Goal: Information Seeking & Learning: Check status

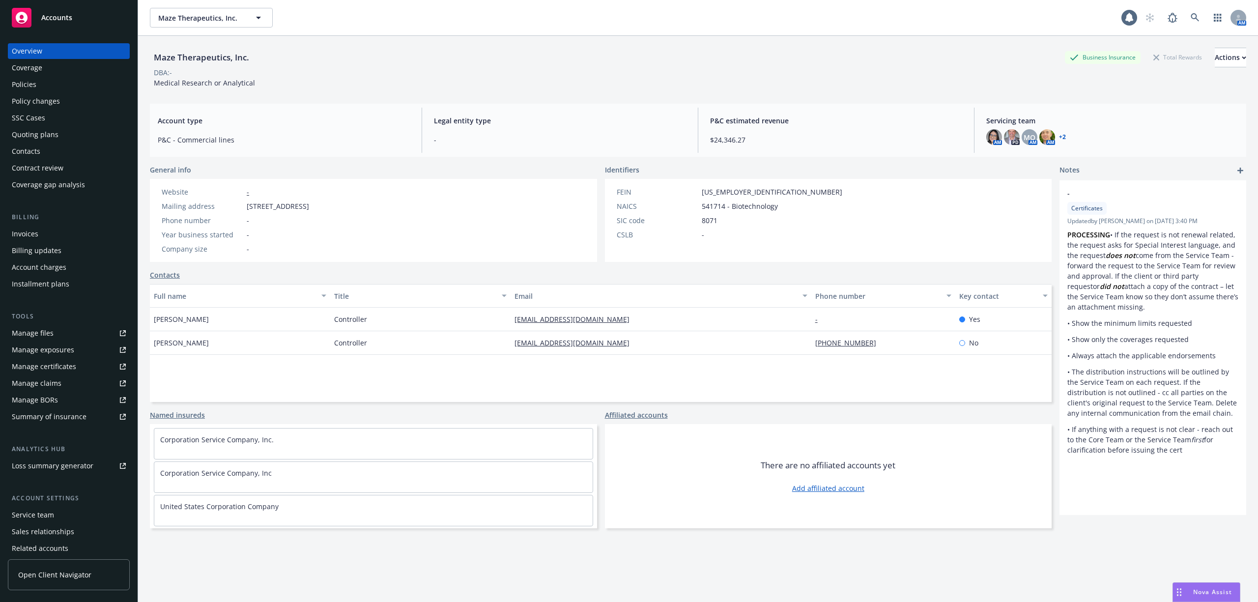
drag, startPoint x: 0, startPoint y: 0, endPoint x: 49, endPoint y: 83, distance: 96.1
click at [49, 83] on div "Policies" at bounding box center [69, 85] width 114 height 16
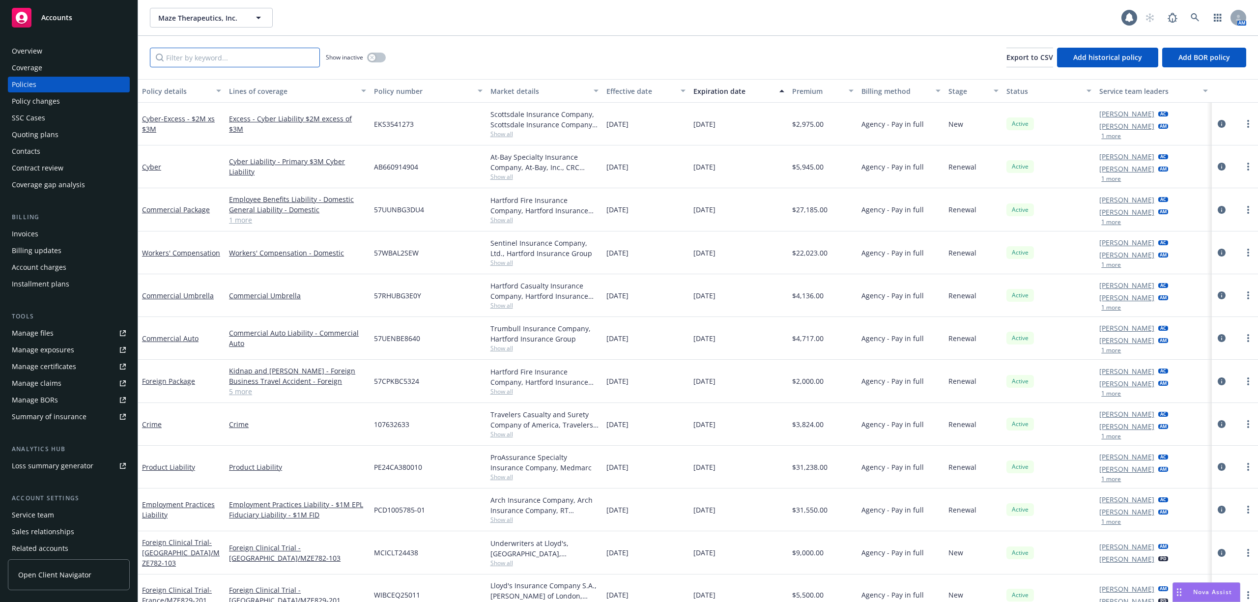
click at [228, 65] on input "Filter by keyword..." at bounding box center [235, 58] width 170 height 20
click at [154, 429] on div "Crime" at bounding box center [181, 424] width 79 height 10
click at [152, 420] on link "Crime" at bounding box center [152, 424] width 20 height 9
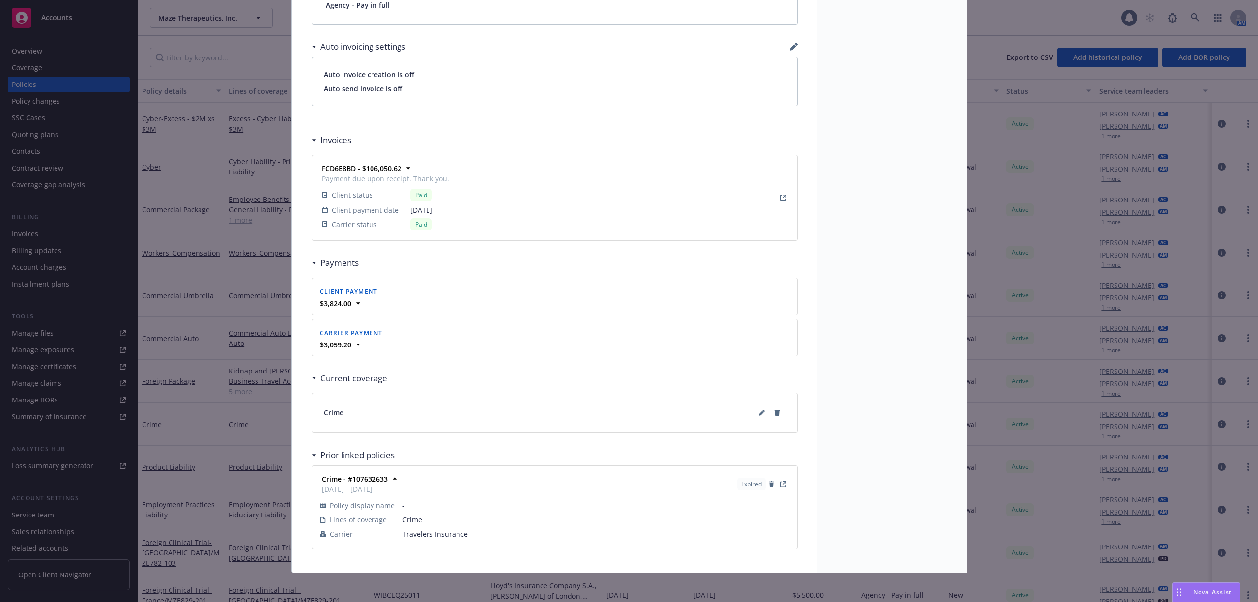
scroll to position [794, 0]
click at [754, 407] on button at bounding box center [762, 410] width 16 height 16
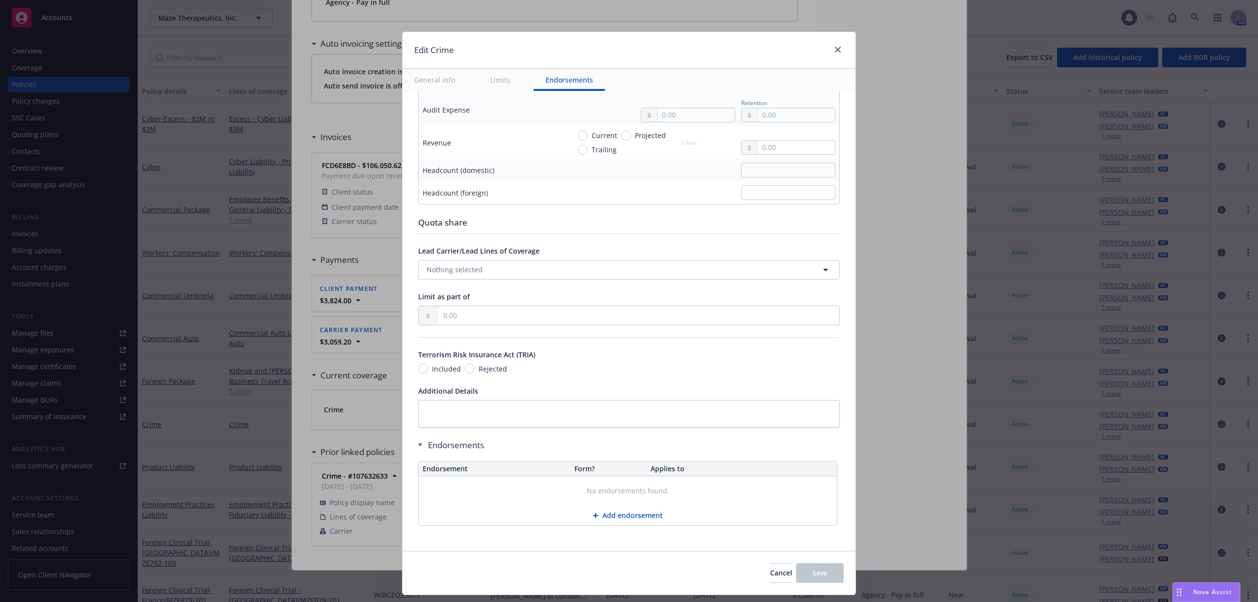
scroll to position [726, 0]
click at [842, 45] on div at bounding box center [836, 50] width 16 height 13
click at [835, 47] on icon "close" at bounding box center [838, 50] width 6 height 6
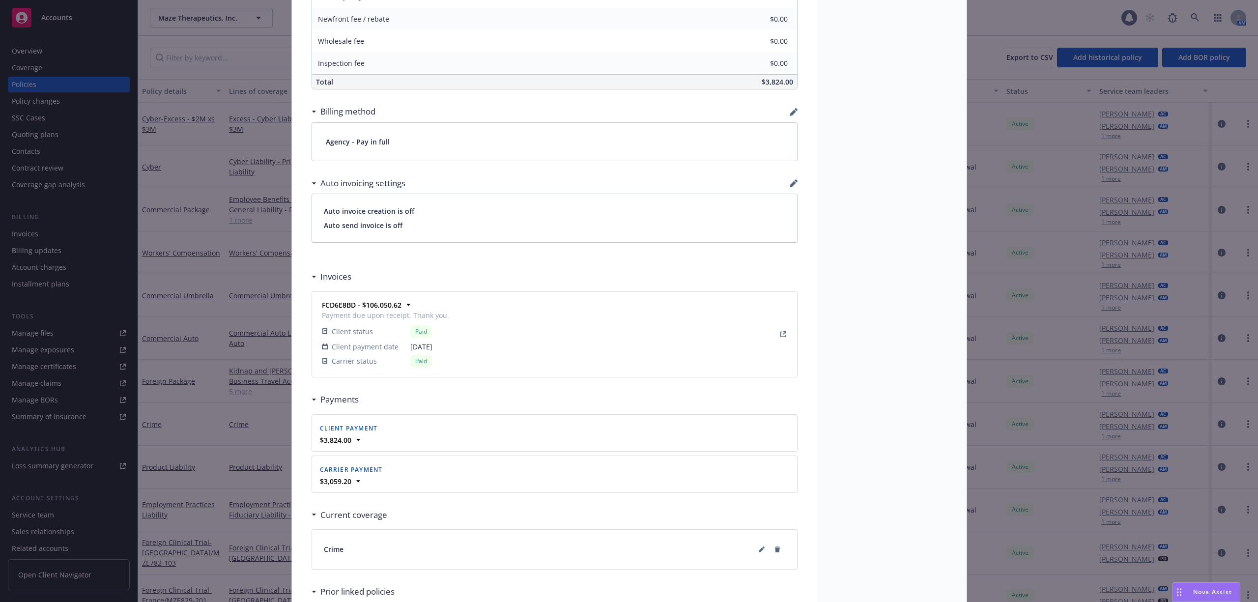
scroll to position [0, 0]
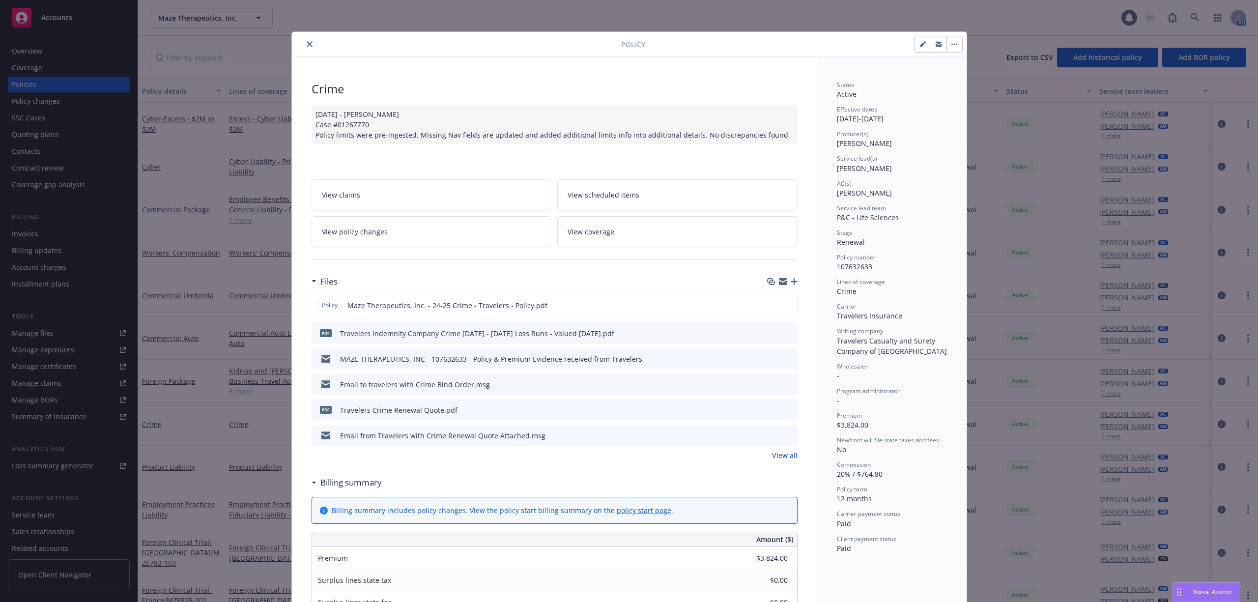
click at [307, 44] on icon "close" at bounding box center [310, 44] width 6 height 6
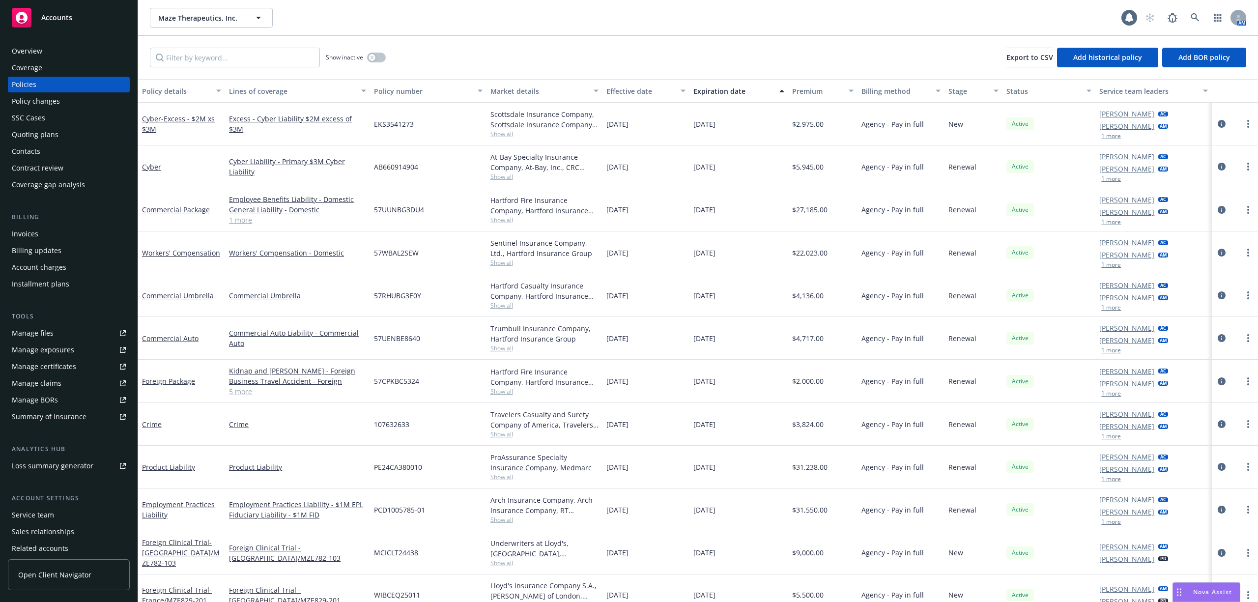
click at [32, 101] on div "Policy changes" at bounding box center [36, 101] width 48 height 16
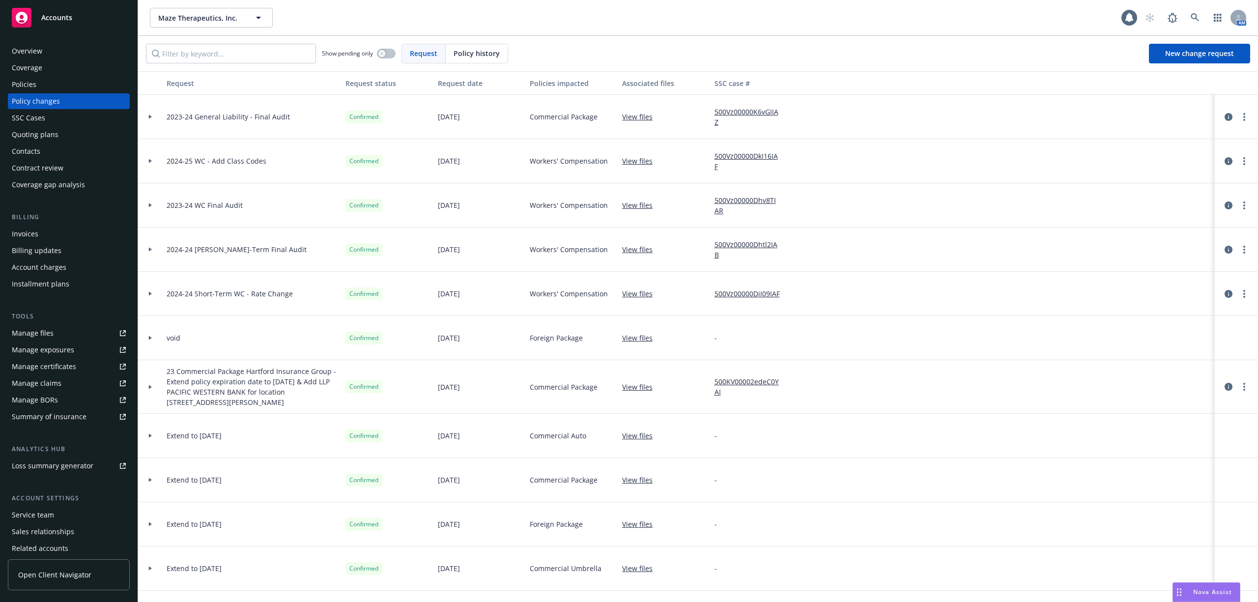
click at [57, 130] on div "Quoting plans" at bounding box center [69, 135] width 114 height 16
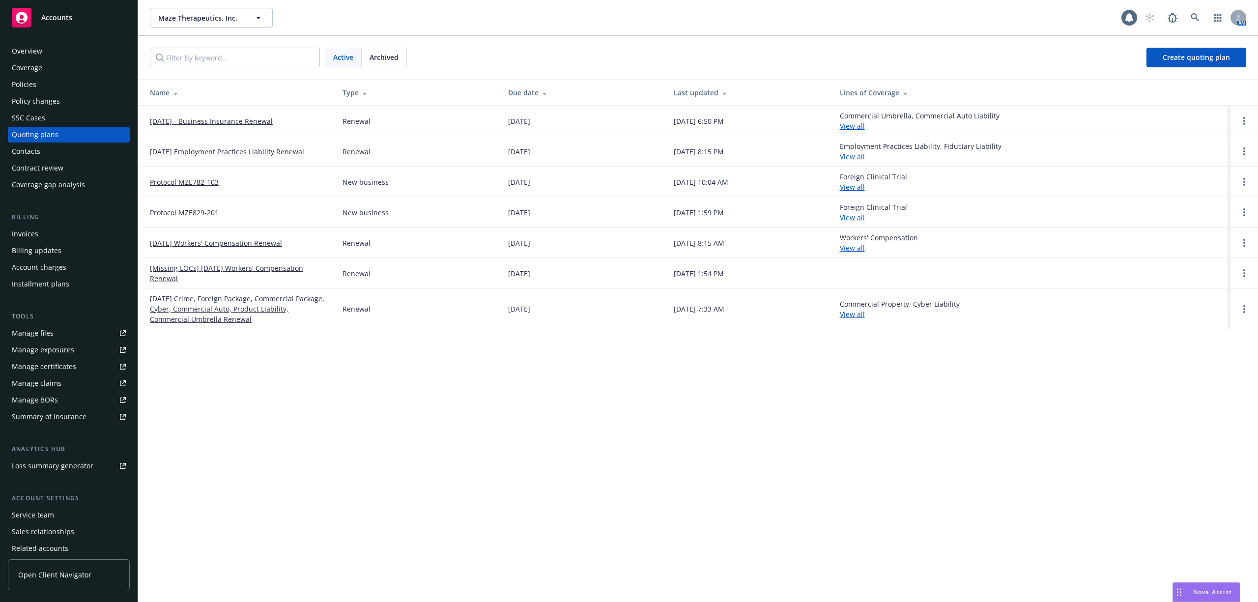
click at [209, 124] on link "[DATE] - Business Insurance Renewal" at bounding box center [211, 121] width 123 height 10
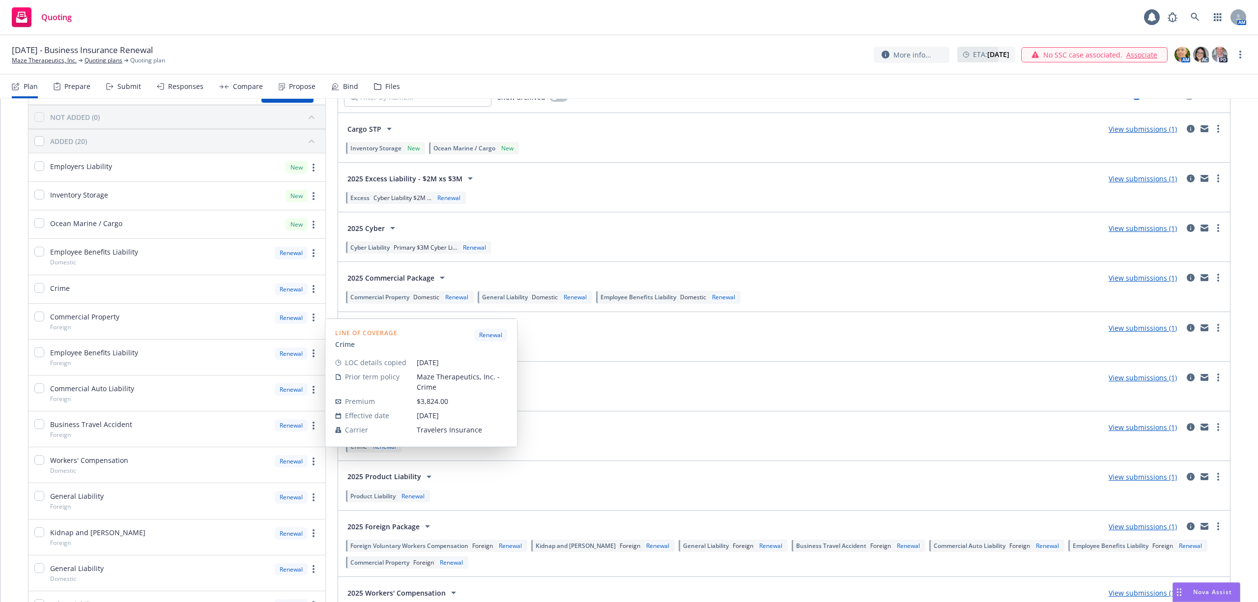
scroll to position [65, 0]
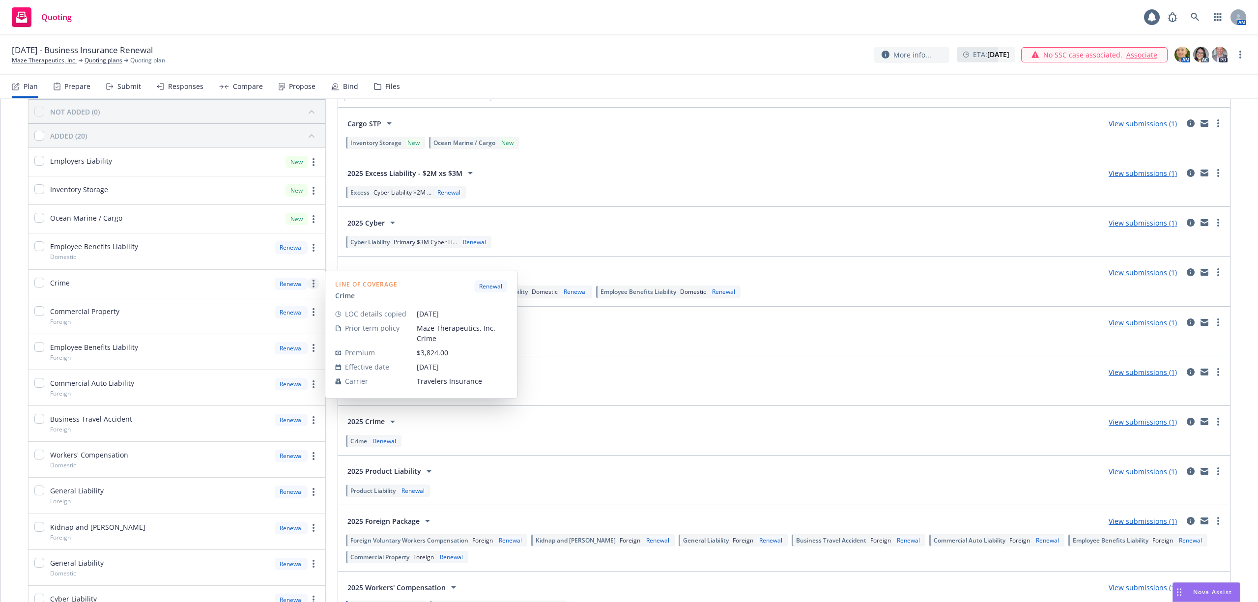
click at [309, 285] on link "more" at bounding box center [314, 284] width 12 height 12
click at [266, 353] on link "Edit prior term coverage details" at bounding box center [242, 348] width 149 height 20
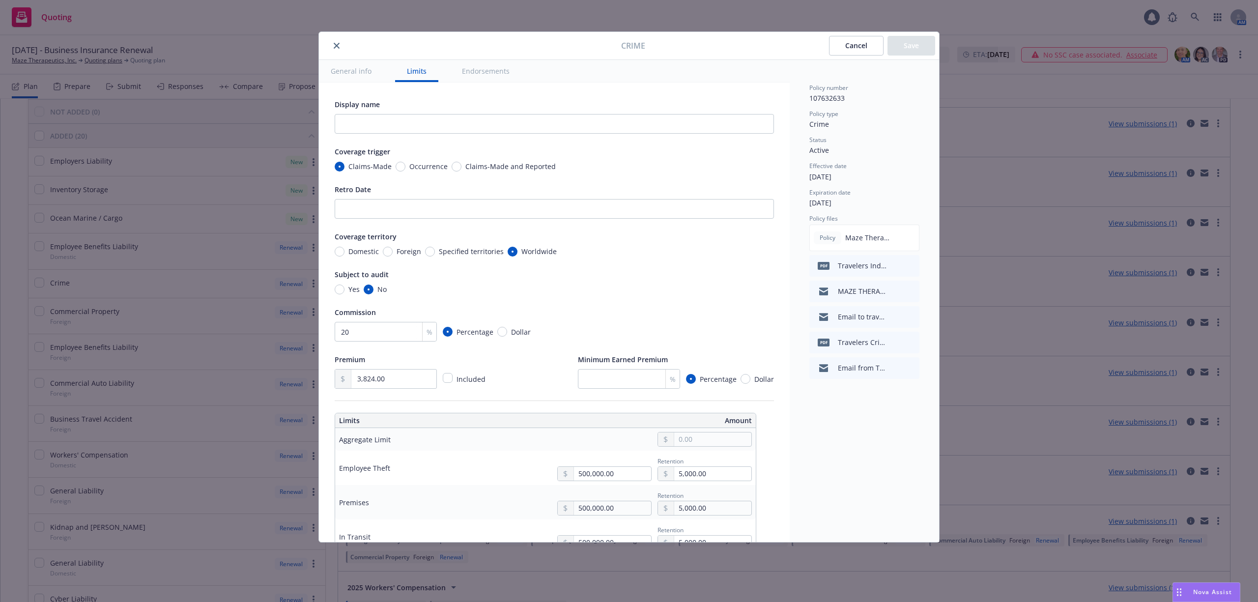
click at [840, 49] on button "Cancel" at bounding box center [856, 46] width 55 height 20
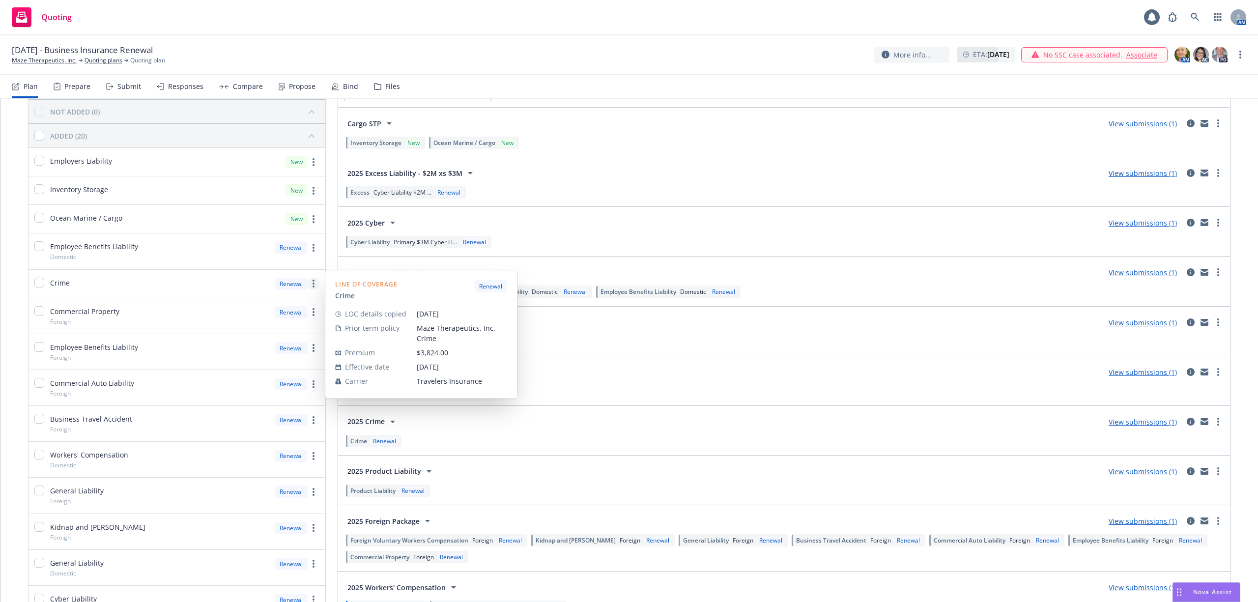
click at [308, 287] on link "more" at bounding box center [314, 284] width 12 height 12
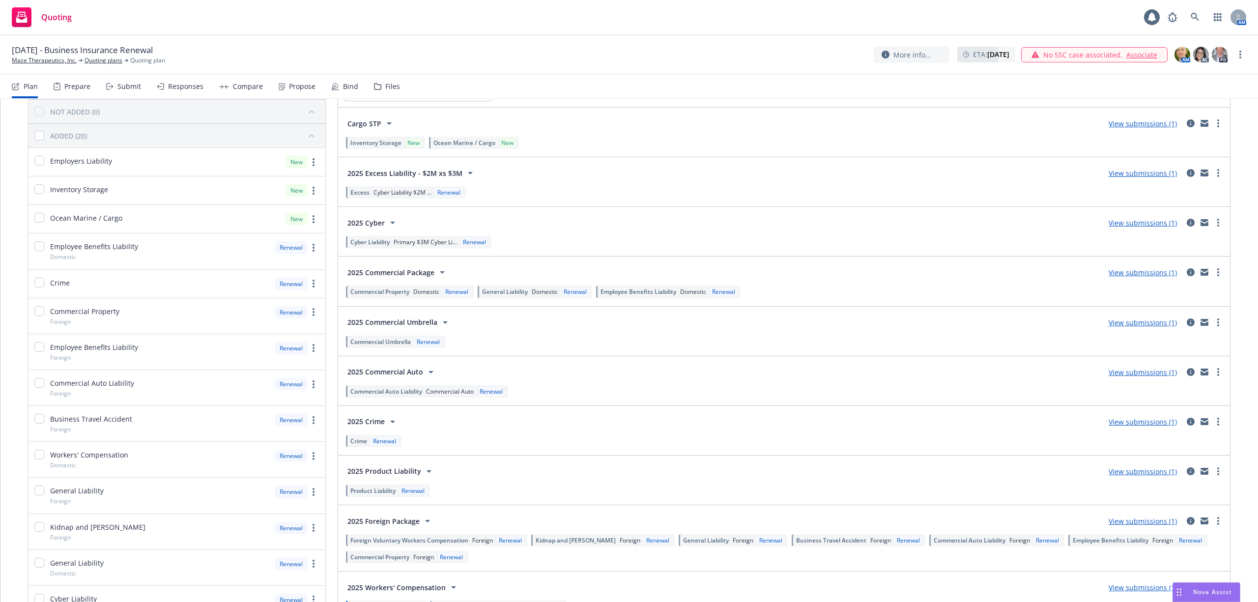
click at [378, 443] on div "Renewal" at bounding box center [384, 441] width 27 height 8
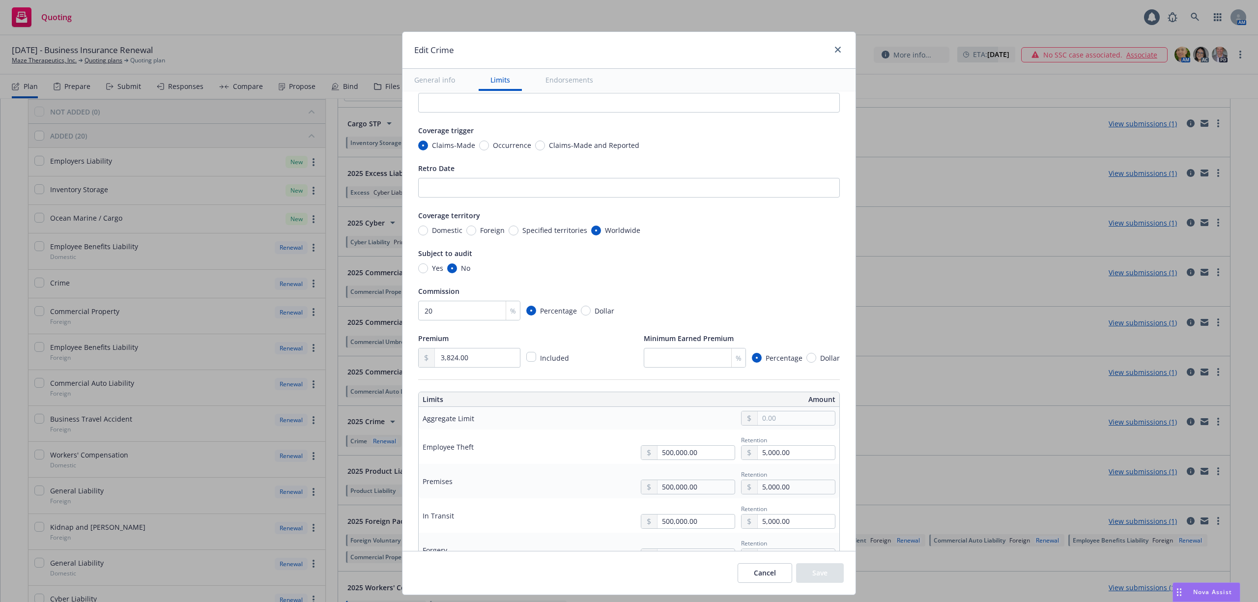
scroll to position [0, 0]
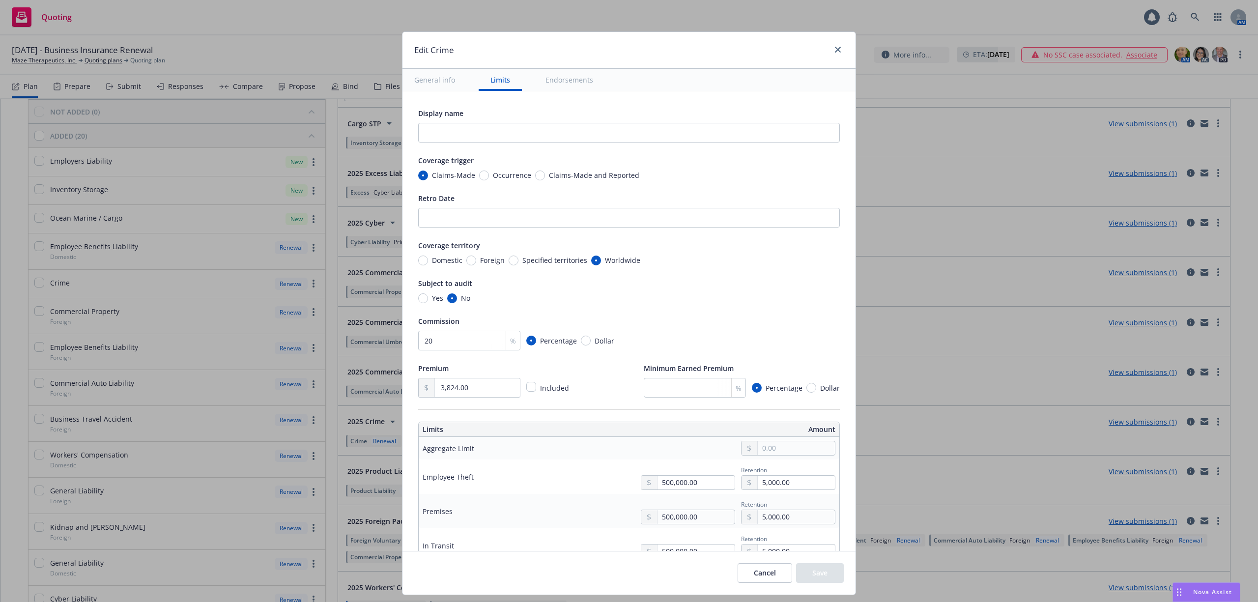
click at [767, 583] on button "Cancel" at bounding box center [764, 573] width 55 height 20
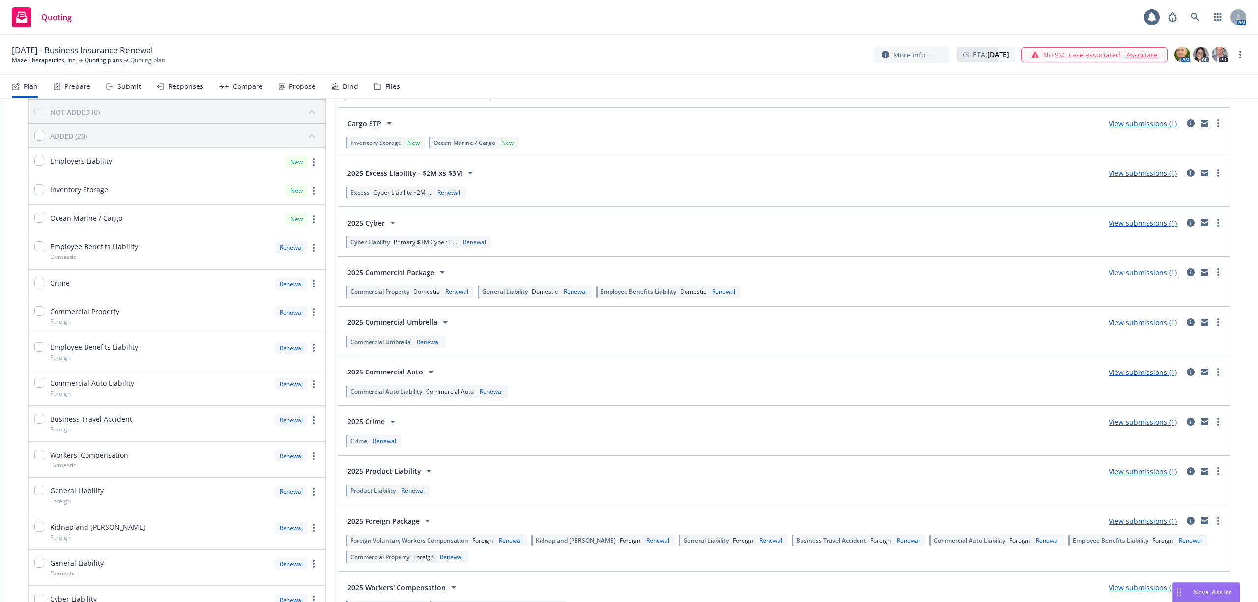
click at [405, 38] on div "[DATE] - Business Insurance Renewal Maze Therapeutics, Inc. Quoting plans Quoti…" at bounding box center [629, 54] width 1258 height 39
click at [1192, 20] on icon at bounding box center [1194, 17] width 9 height 9
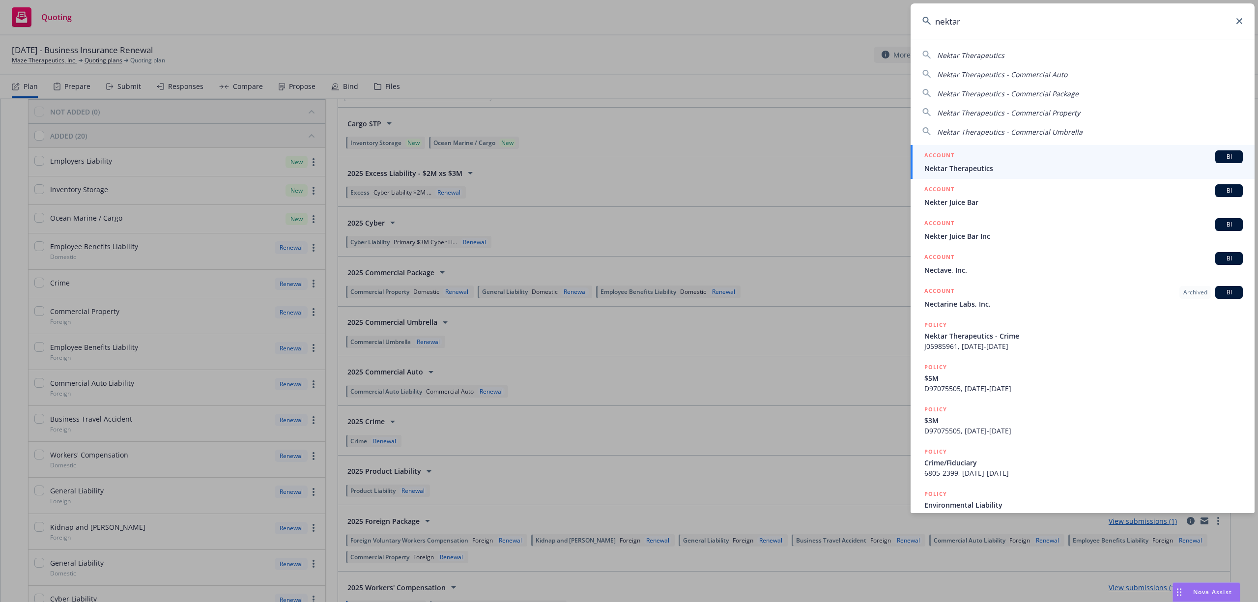
type input "nektar"
click at [1031, 158] on div "ACCOUNT BI" at bounding box center [1083, 156] width 318 height 13
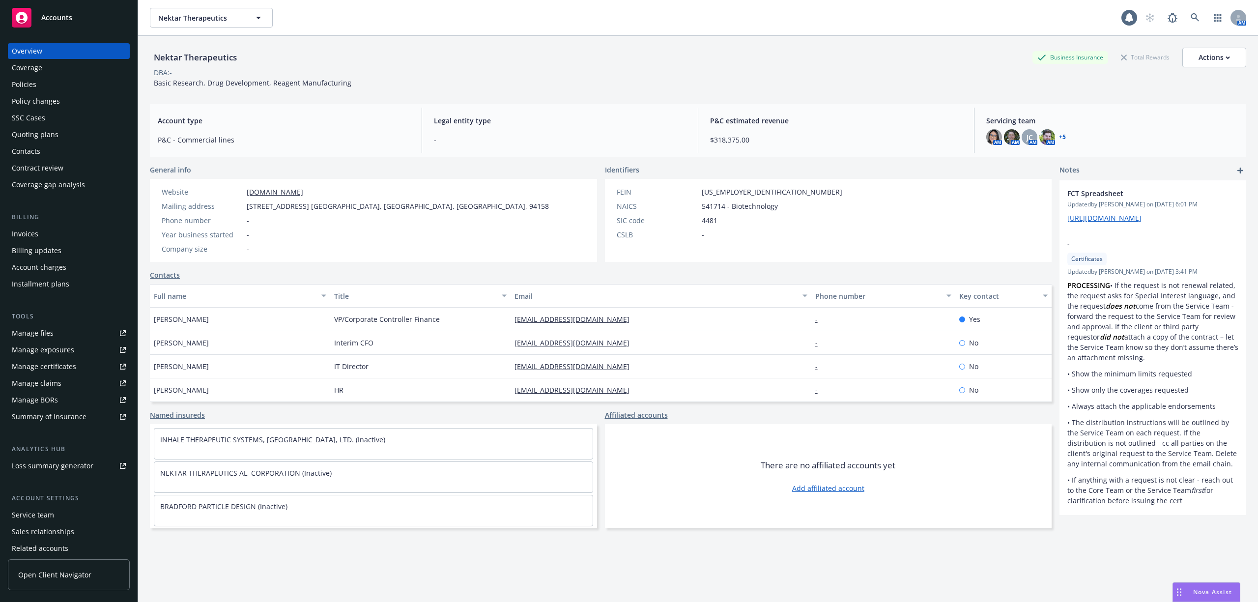
click at [50, 270] on div "Account charges" at bounding box center [39, 267] width 55 height 16
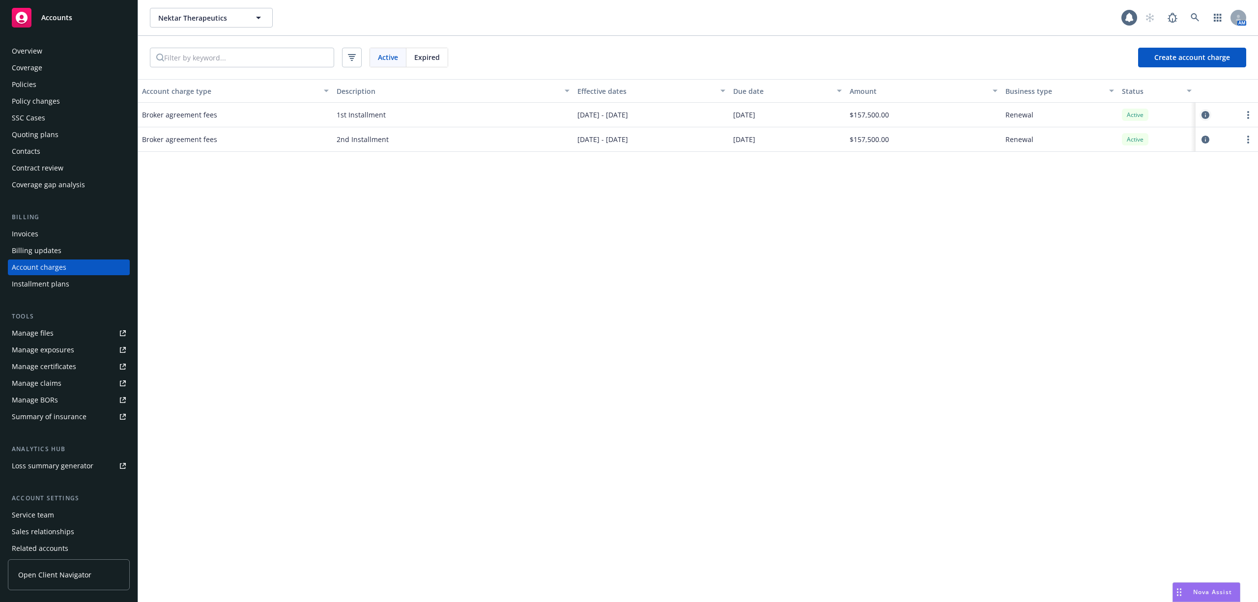
click at [1204, 115] on icon "circleInformation" at bounding box center [1205, 115] width 8 height 8
click at [1203, 136] on icon "circleInformation" at bounding box center [1205, 140] width 8 height 8
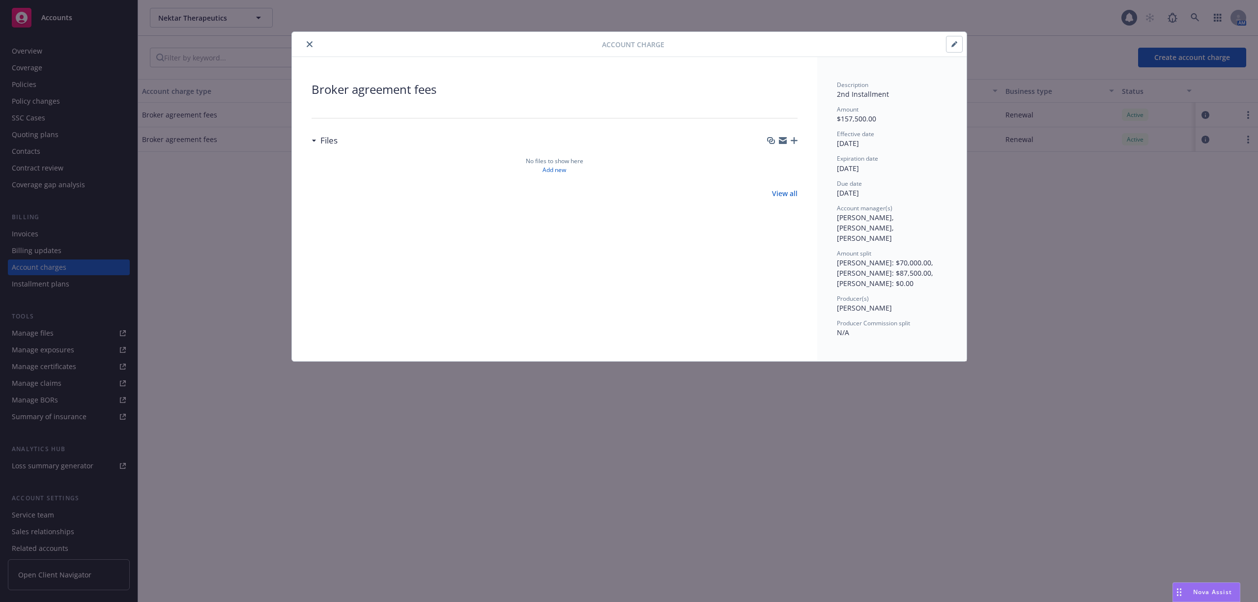
click at [309, 47] on icon "close" at bounding box center [310, 44] width 6 height 6
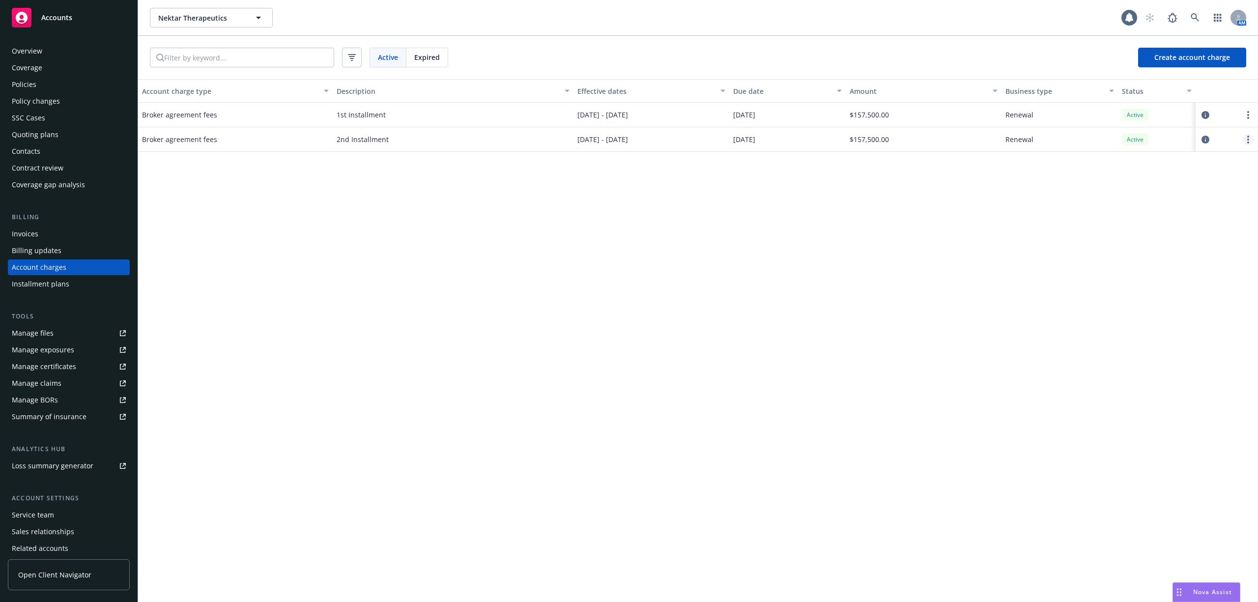
click at [1243, 140] on link "more" at bounding box center [1248, 140] width 12 height 12
click at [1203, 137] on icon "circleInformation" at bounding box center [1205, 140] width 8 height 8
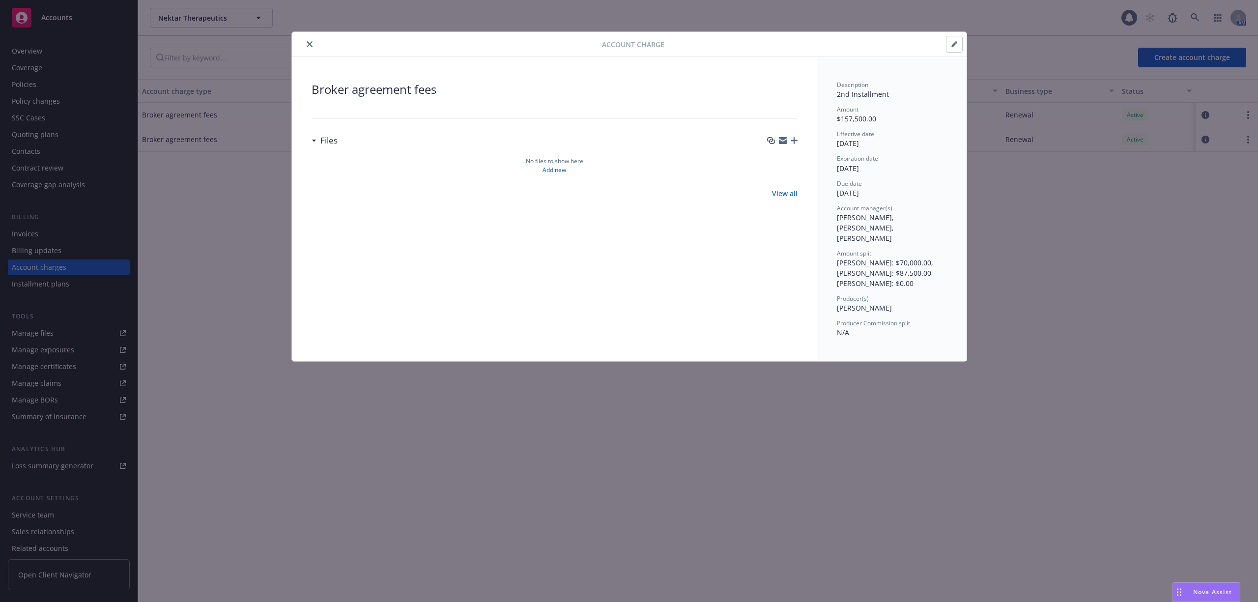
click at [957, 47] on button "button" at bounding box center [954, 44] width 16 height 16
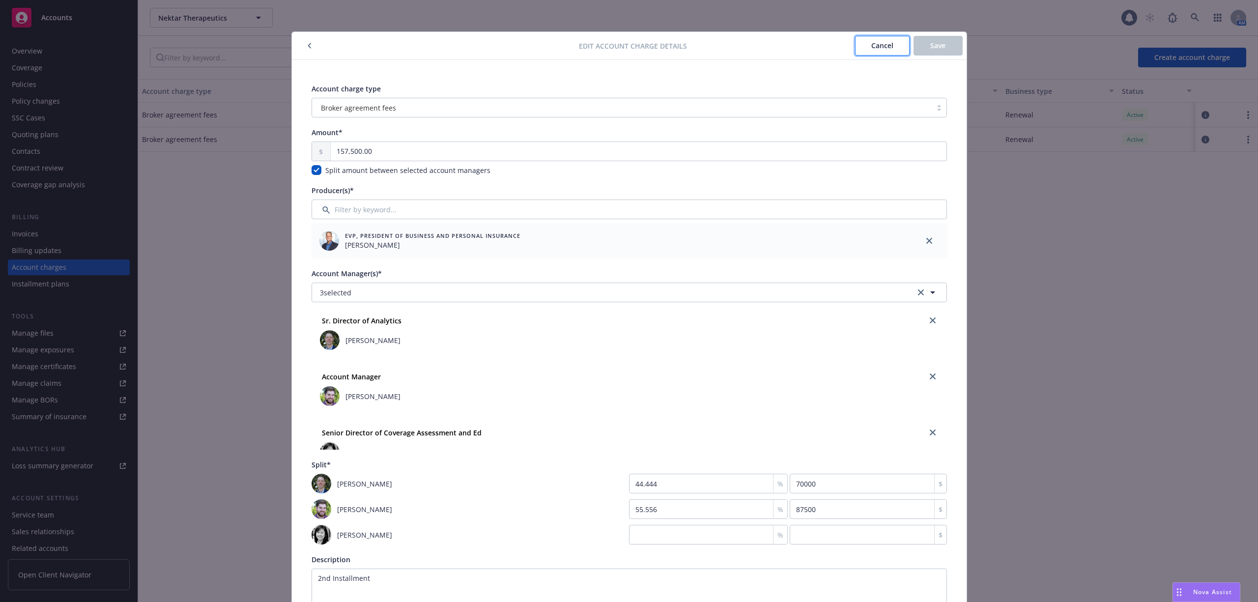
click at [871, 47] on span "Cancel" at bounding box center [882, 45] width 22 height 9
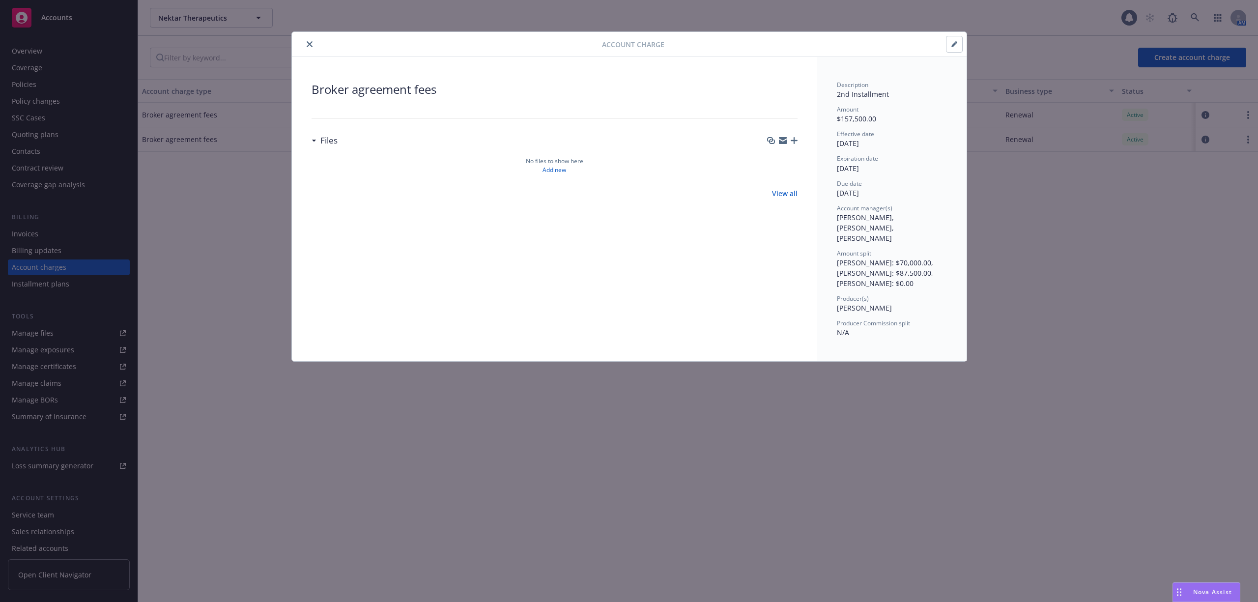
click at [308, 43] on icon "close" at bounding box center [310, 44] width 6 height 6
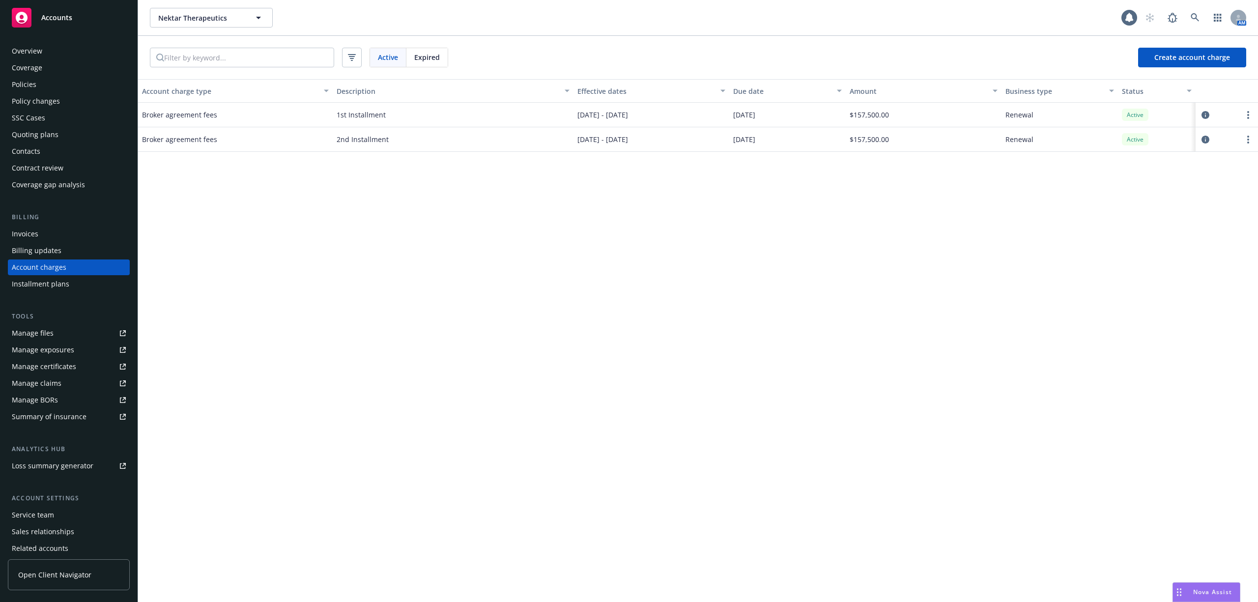
click at [429, 61] on span "Expired" at bounding box center [427, 57] width 26 height 10
click at [1205, 116] on icon "circleInformation" at bounding box center [1205, 115] width 8 height 8
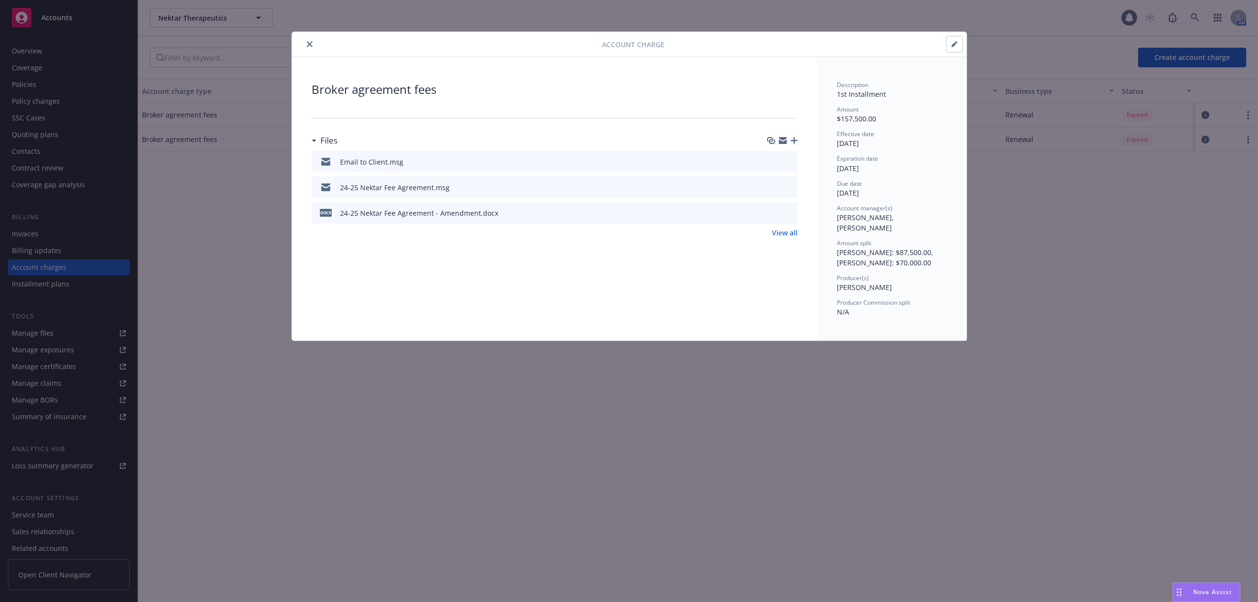
click at [311, 44] on icon "close" at bounding box center [310, 44] width 6 height 6
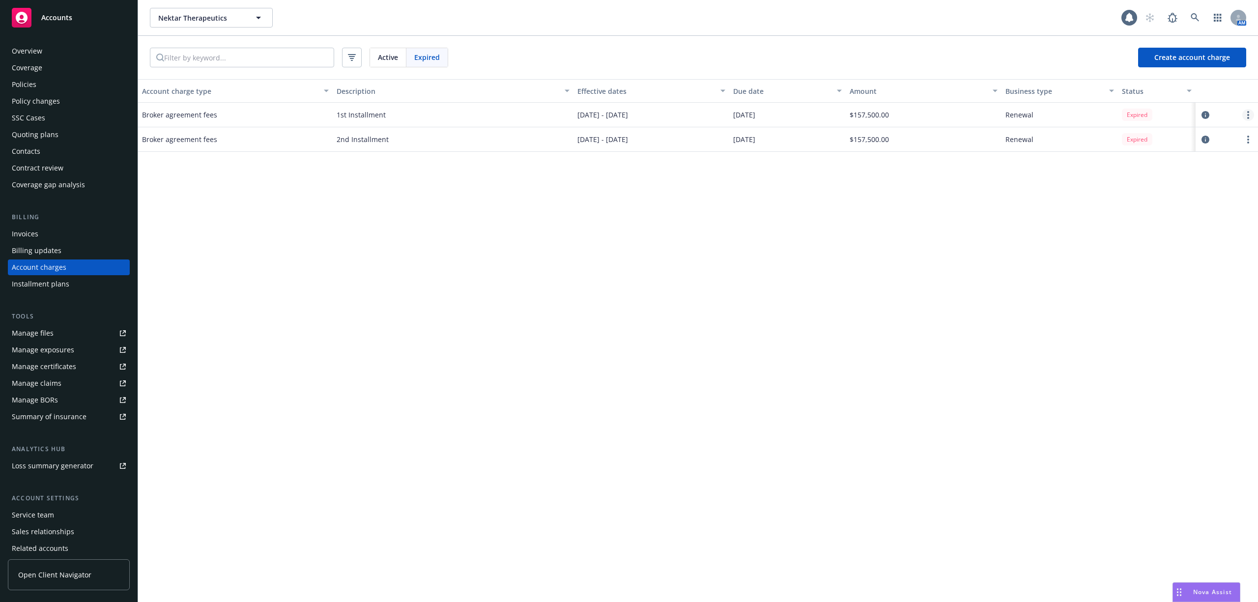
click at [1243, 115] on link "more" at bounding box center [1248, 115] width 12 height 12
click at [915, 87] on div "Amount" at bounding box center [917, 91] width 137 height 10
click at [1206, 114] on icon "circleInformation" at bounding box center [1205, 115] width 8 height 8
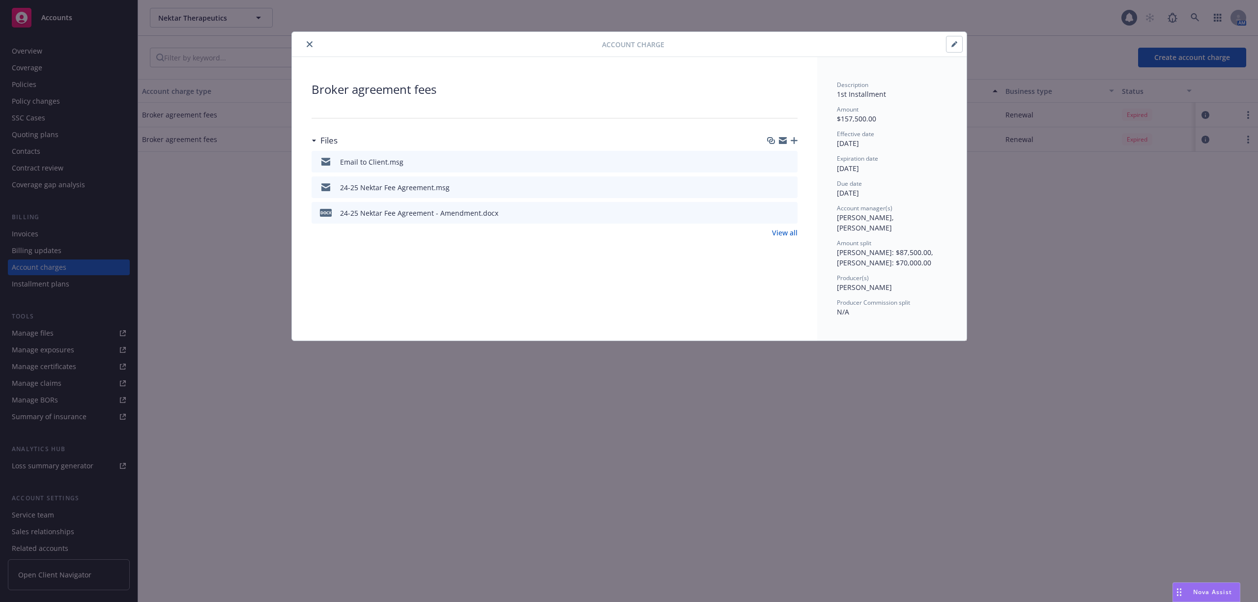
click at [949, 44] on button "button" at bounding box center [954, 44] width 16 height 16
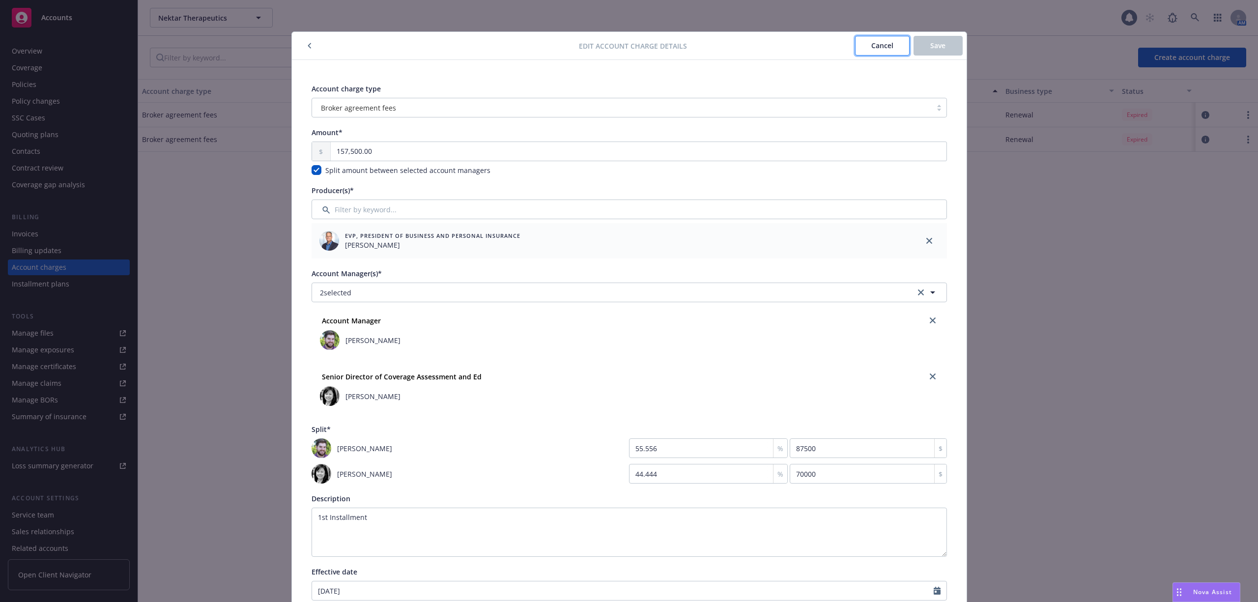
click at [879, 40] on button "Cancel" at bounding box center [882, 46] width 55 height 20
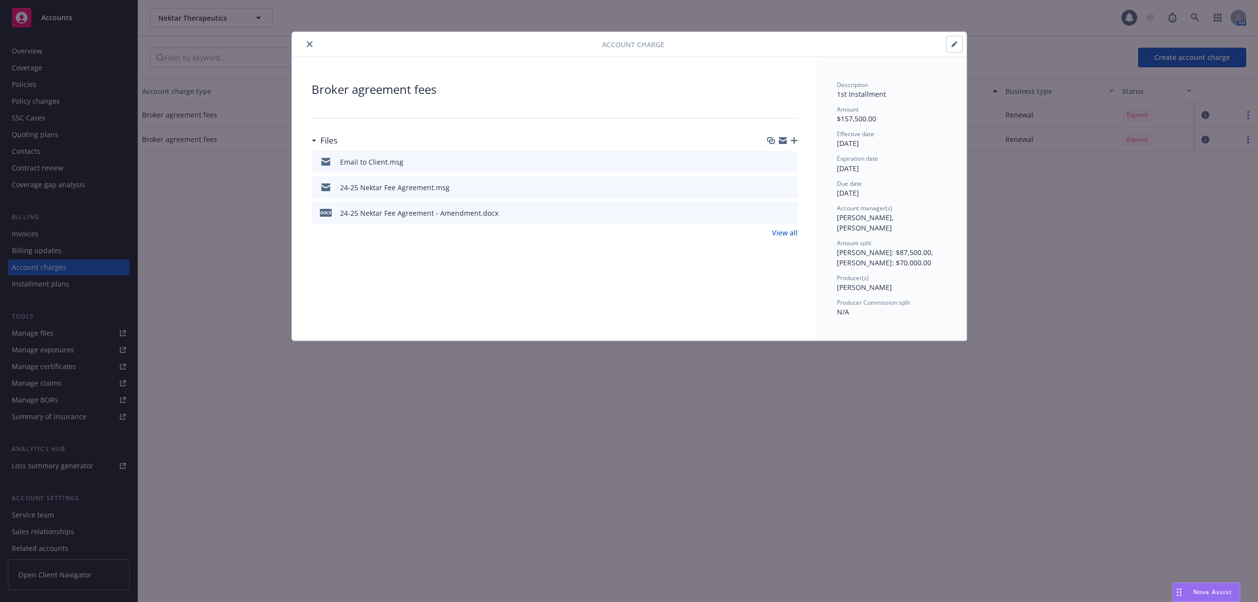
click at [311, 44] on icon "close" at bounding box center [310, 44] width 6 height 6
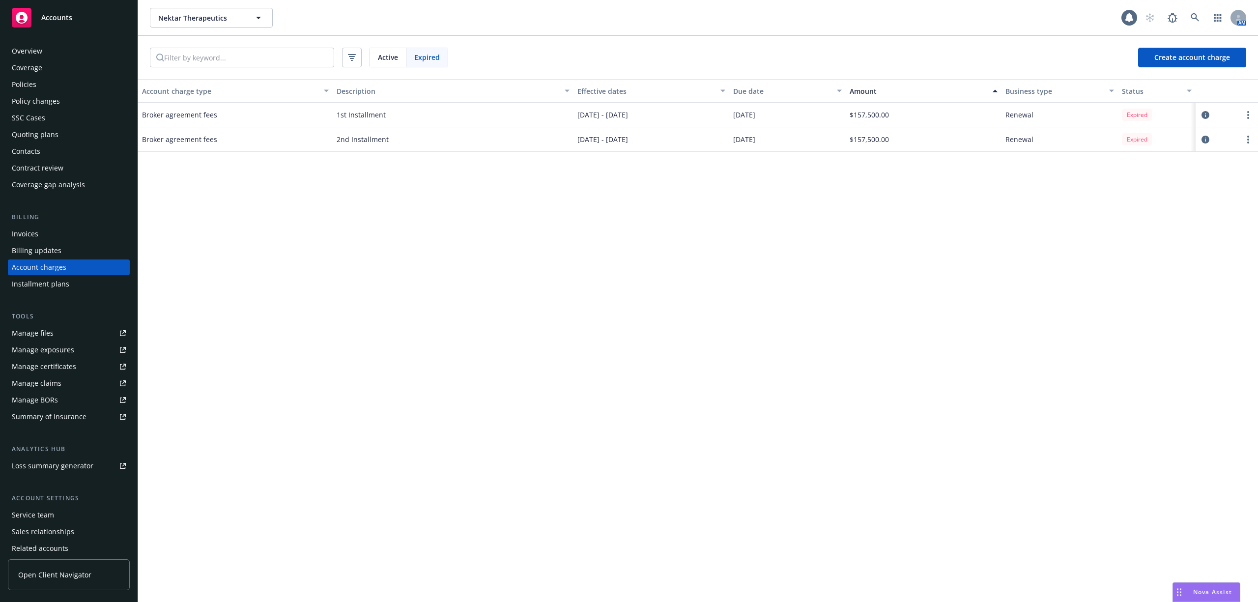
click at [387, 57] on span "Active" at bounding box center [388, 57] width 20 height 10
click at [1204, 116] on icon "circleInformation" at bounding box center [1205, 115] width 8 height 8
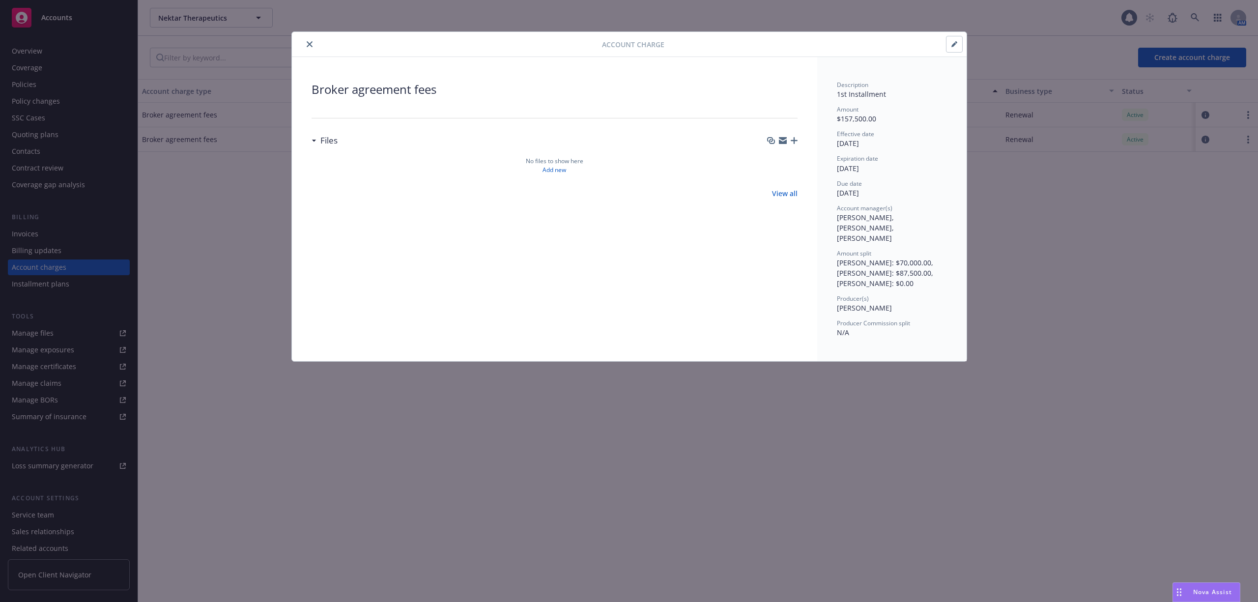
click at [957, 40] on button "button" at bounding box center [954, 44] width 16 height 16
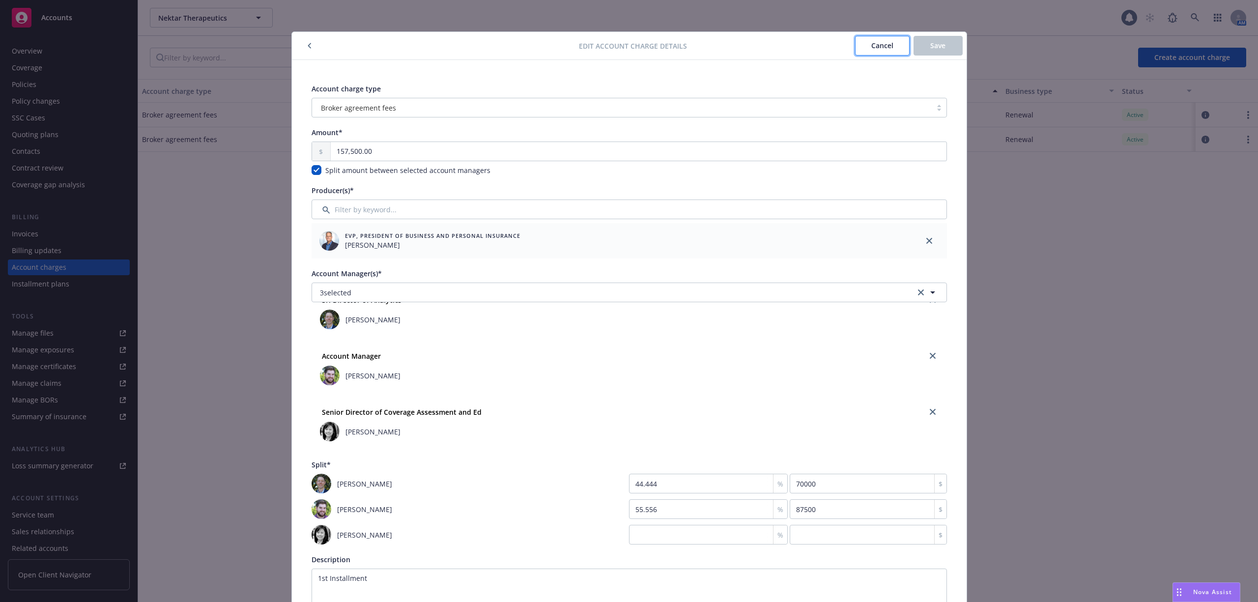
click at [865, 51] on button "Cancel" at bounding box center [882, 46] width 55 height 20
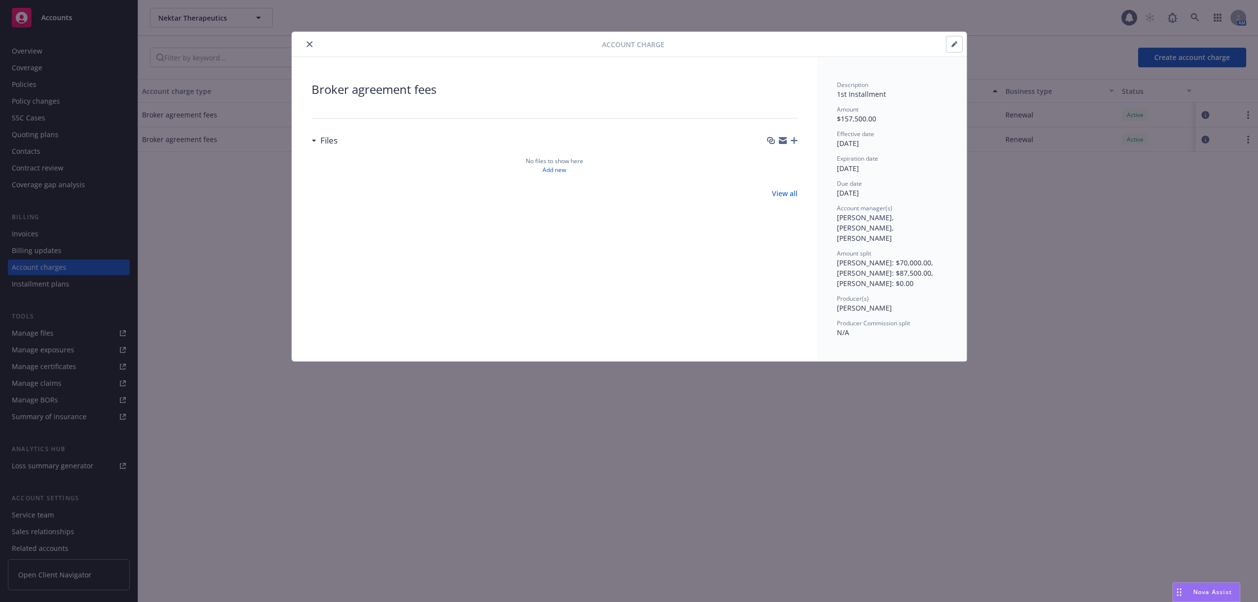
click at [310, 46] on icon "close" at bounding box center [310, 44] width 6 height 6
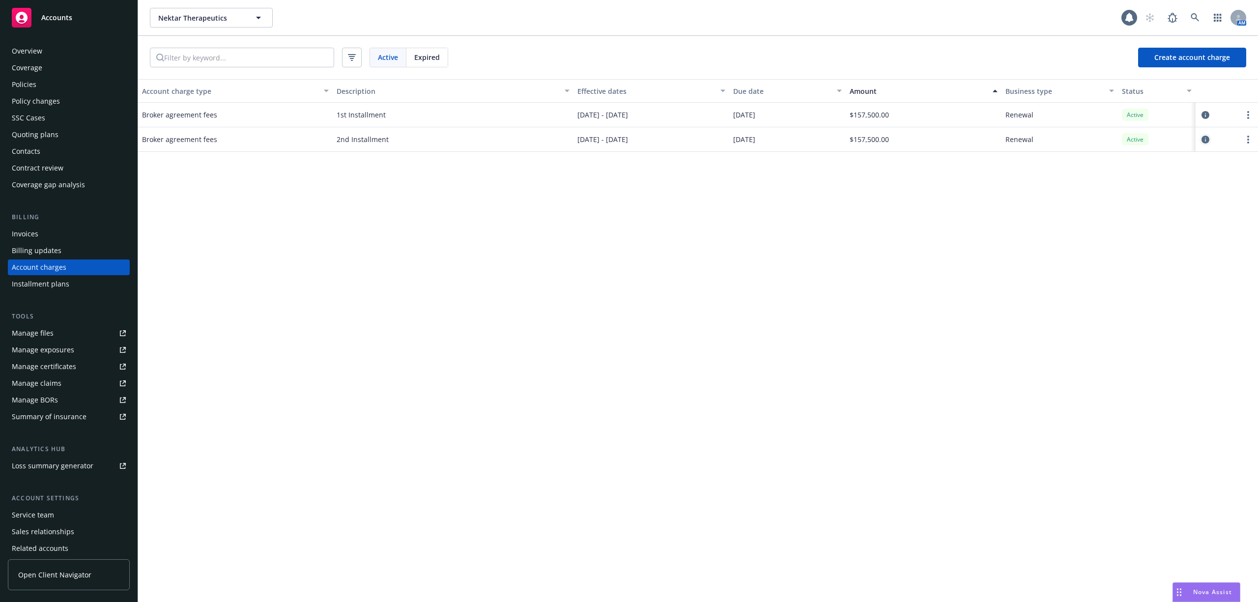
click at [1207, 137] on icon "circleInformation" at bounding box center [1205, 140] width 8 height 8
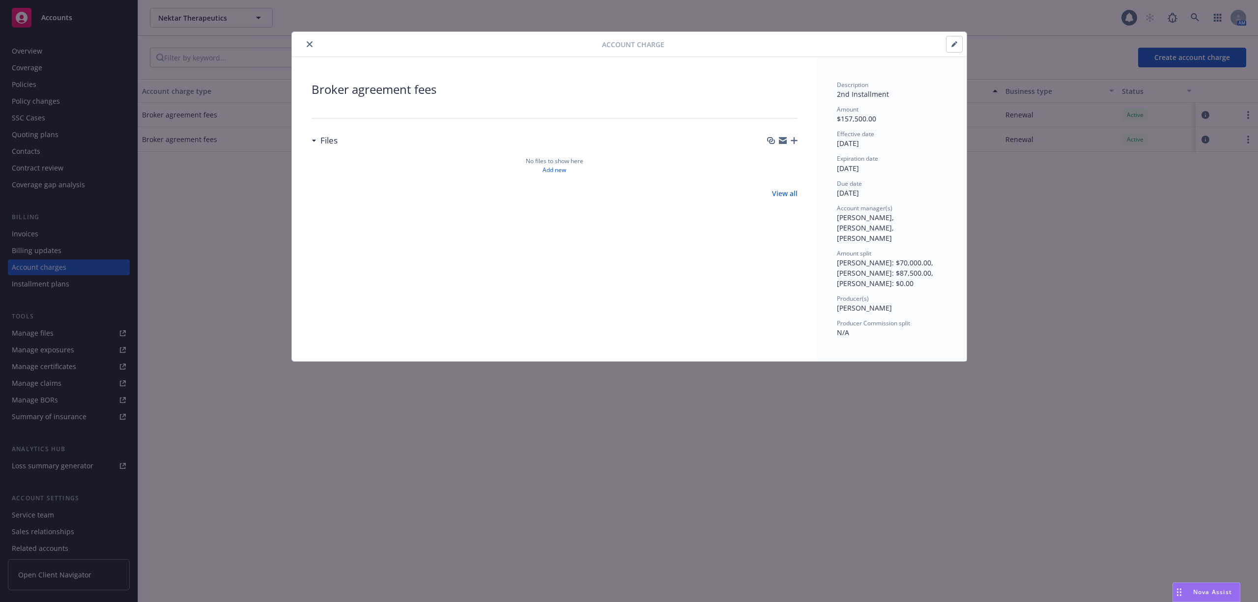
click at [310, 42] on icon "close" at bounding box center [310, 44] width 6 height 6
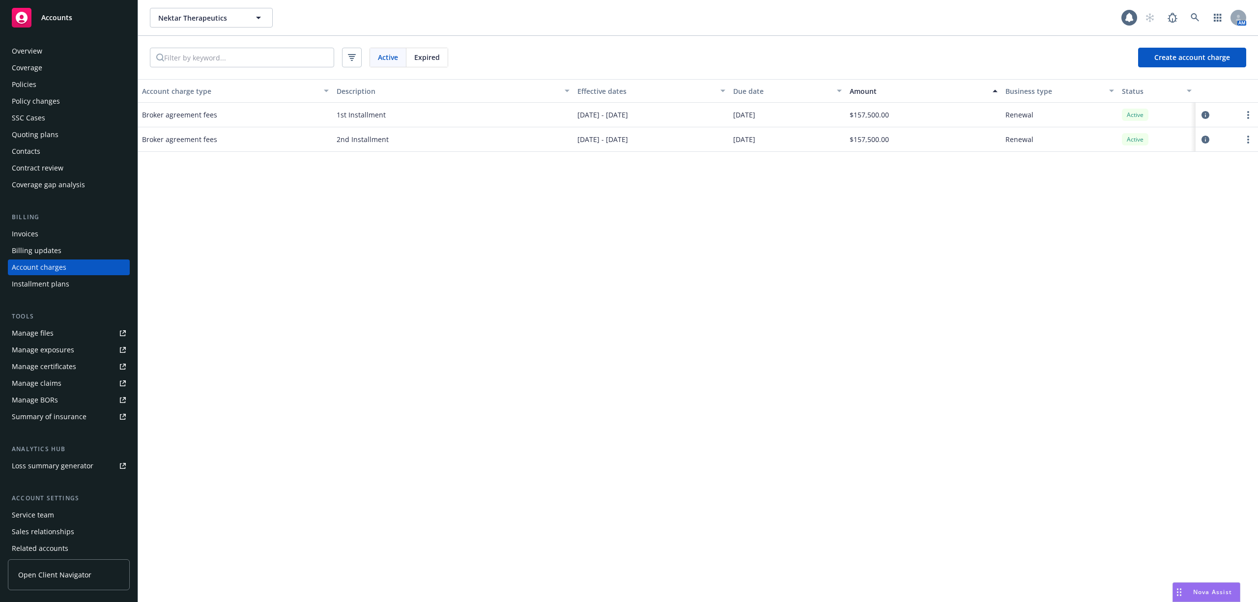
click at [40, 79] on div "Policies" at bounding box center [69, 85] width 114 height 16
